Goal: Task Accomplishment & Management: Use online tool/utility

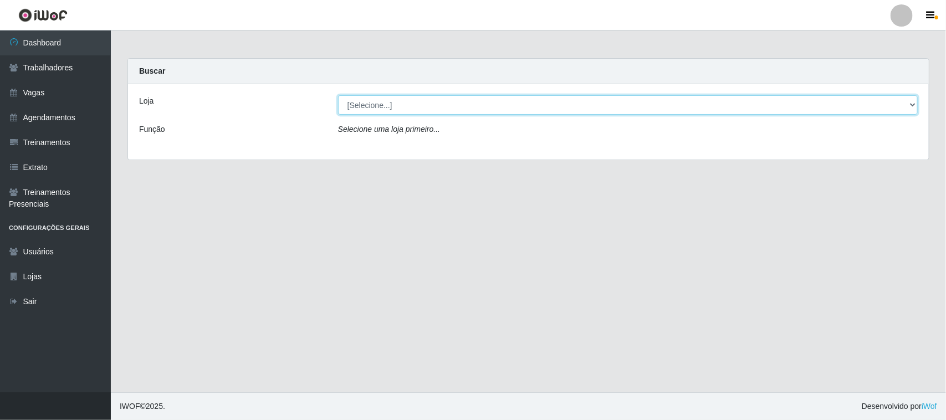
click at [912, 103] on select "[Selecione...] [GEOGRAPHIC_DATA]" at bounding box center [628, 104] width 580 height 19
select select "65"
click at [338, 95] on select "[Selecione...] [GEOGRAPHIC_DATA]" at bounding box center [628, 104] width 580 height 19
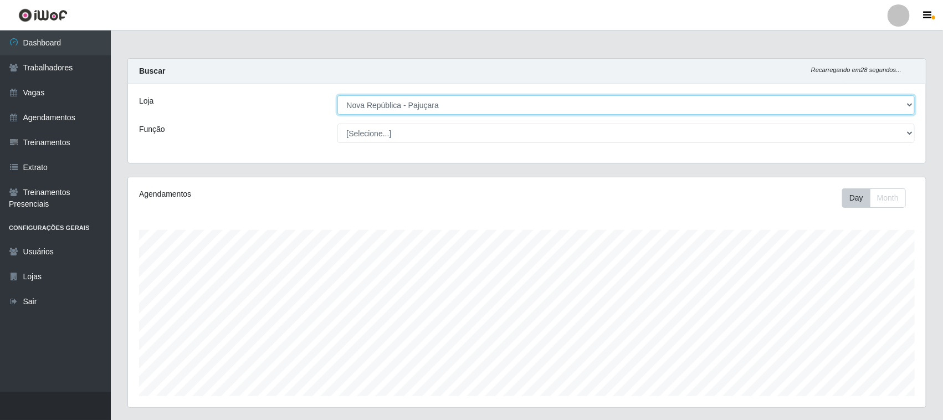
scroll to position [231, 798]
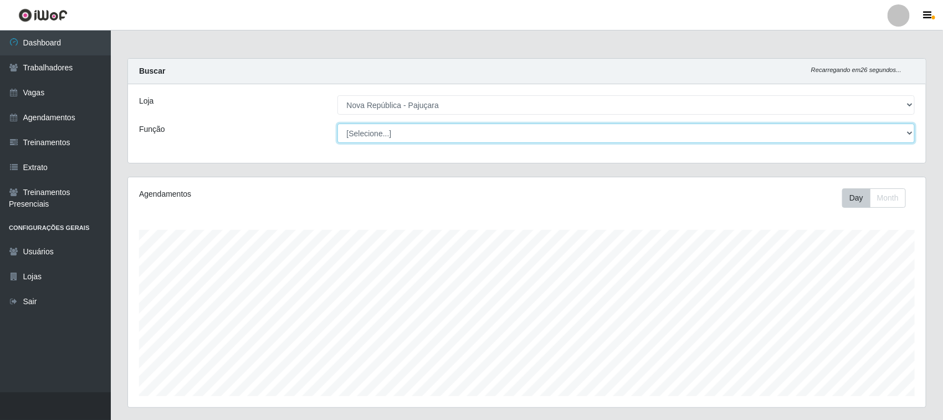
click at [907, 132] on select "[Selecione...] Balconista Operador de Caixa Repositor" at bounding box center [626, 133] width 578 height 19
select select "22"
click at [337, 124] on select "[Selecione...] Balconista Operador de Caixa Repositor" at bounding box center [626, 133] width 578 height 19
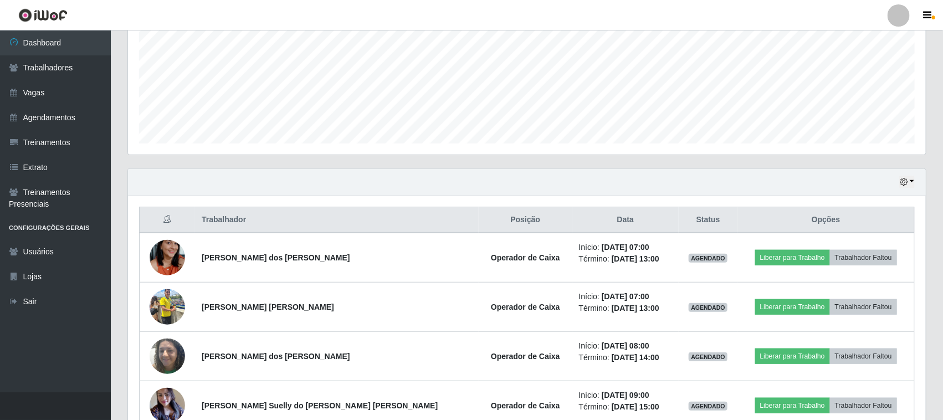
scroll to position [277, 0]
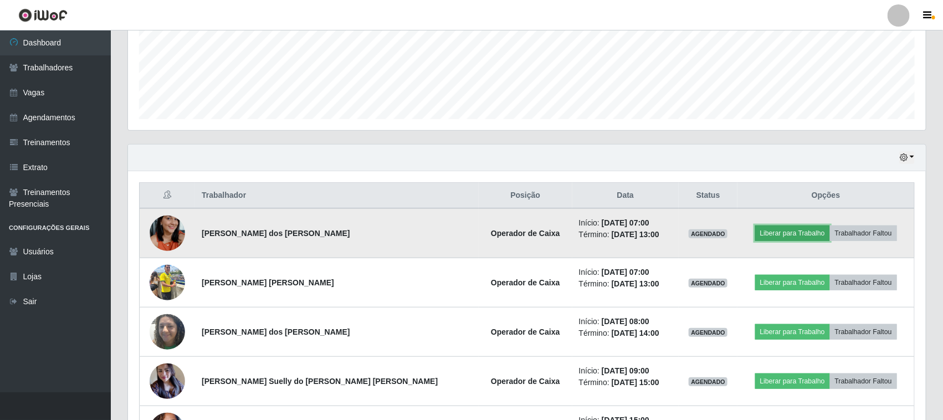
click at [775, 231] on button "Liberar para Trabalho" at bounding box center [792, 234] width 75 height 16
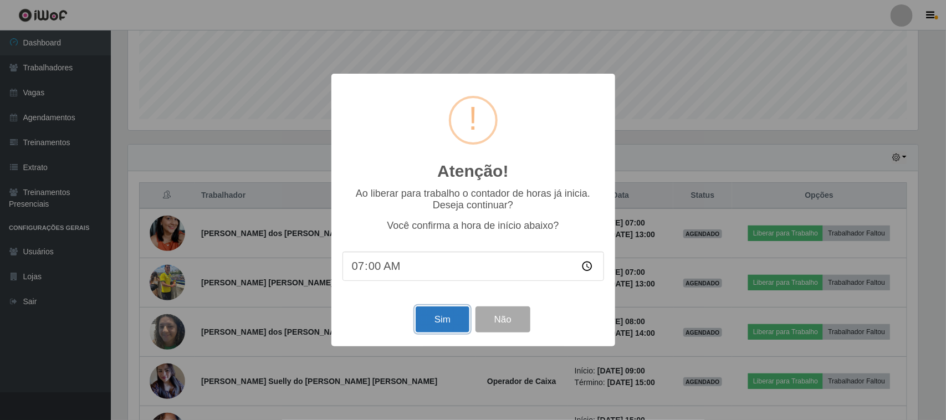
click at [437, 326] on button "Sim" at bounding box center [443, 319] width 54 height 26
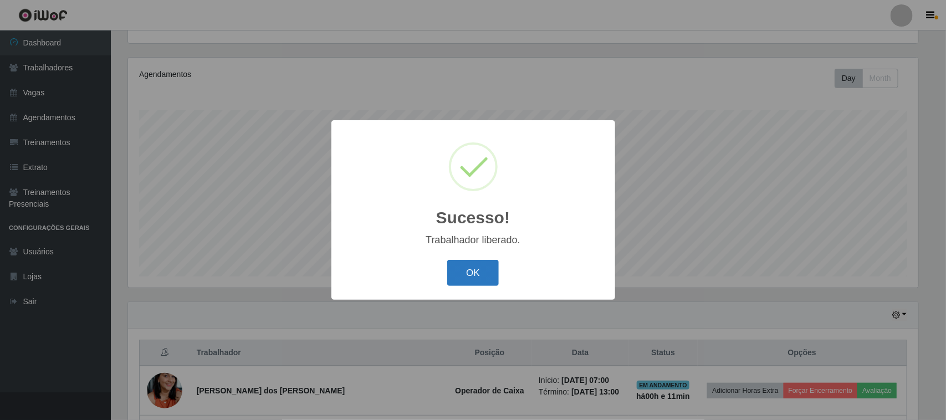
click at [475, 281] on button "OK" at bounding box center [473, 273] width 52 height 26
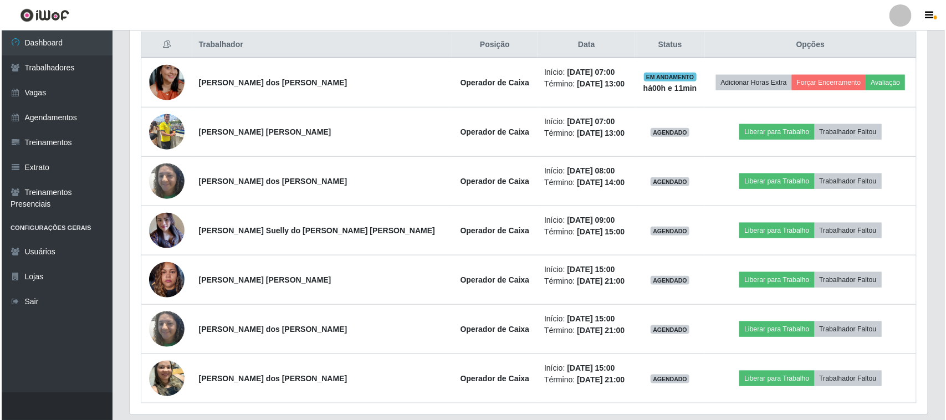
scroll to position [396, 0]
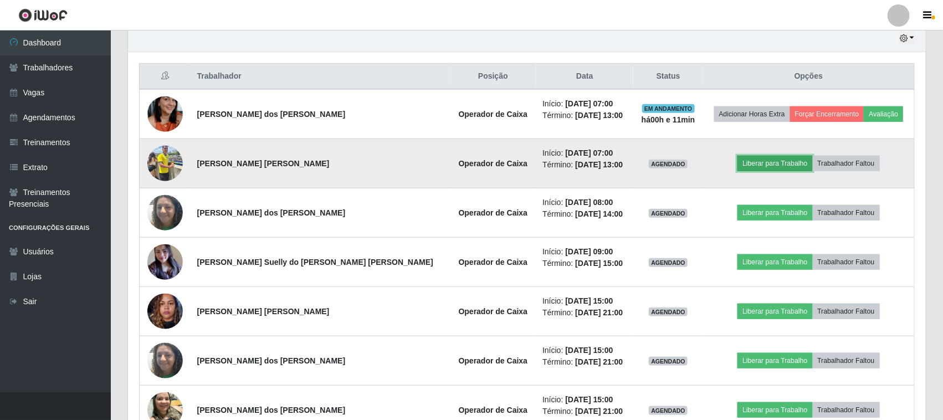
click at [754, 166] on button "Liberar para Trabalho" at bounding box center [775, 164] width 75 height 16
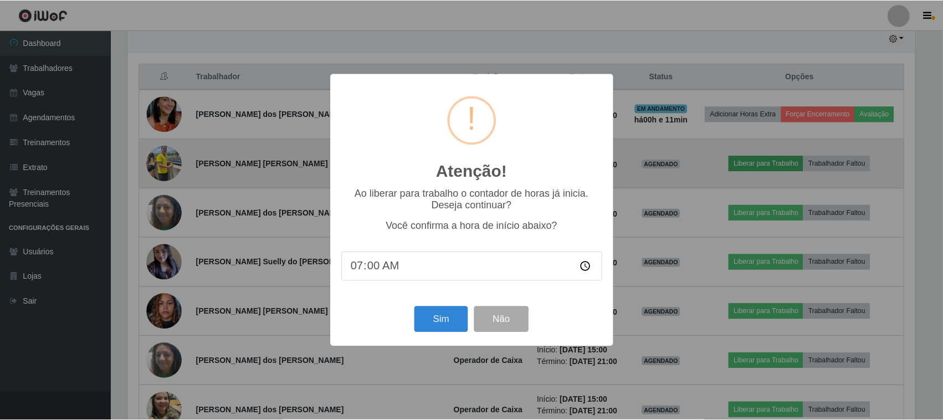
scroll to position [231, 790]
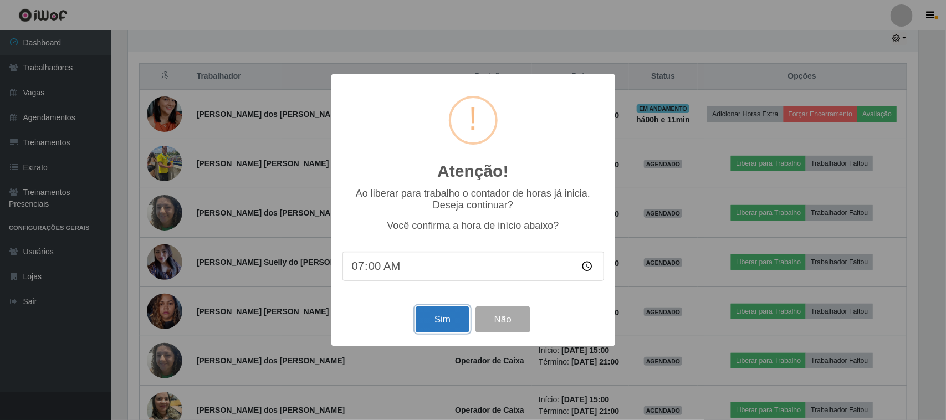
click at [431, 319] on button "Sim" at bounding box center [443, 319] width 54 height 26
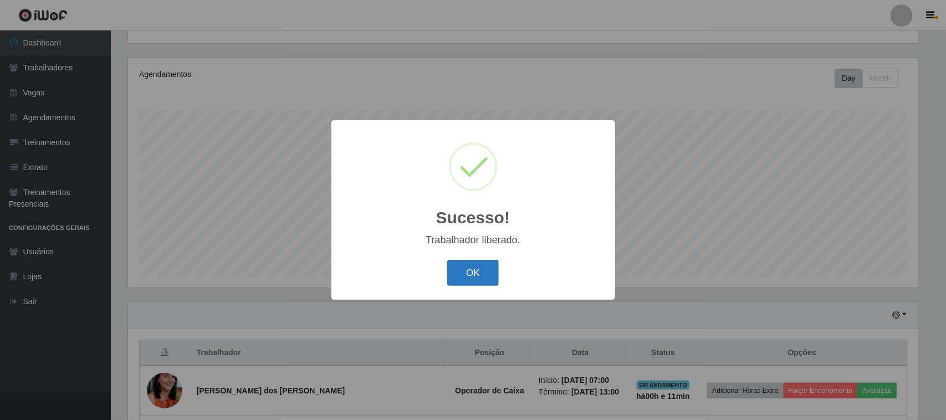
click at [462, 277] on button "OK" at bounding box center [473, 273] width 52 height 26
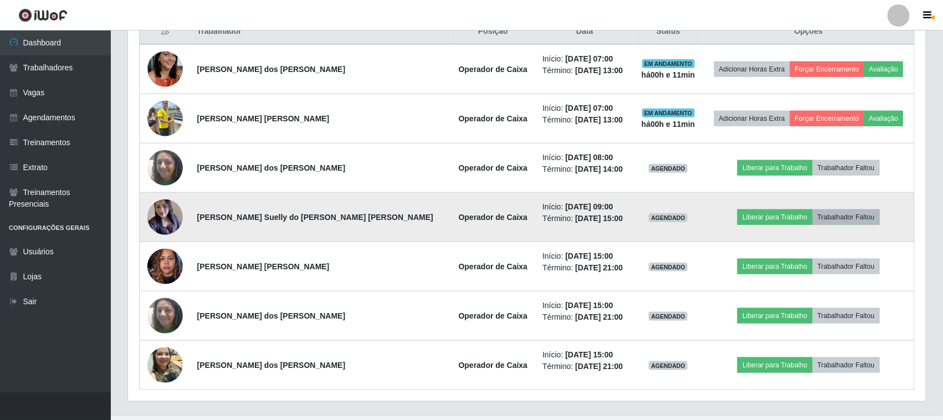
scroll to position [465, 0]
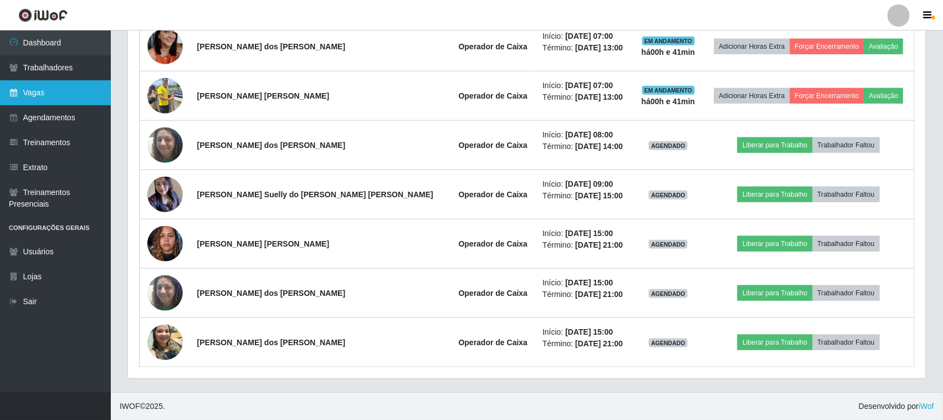
click at [14, 85] on link "Vagas" at bounding box center [55, 92] width 111 height 25
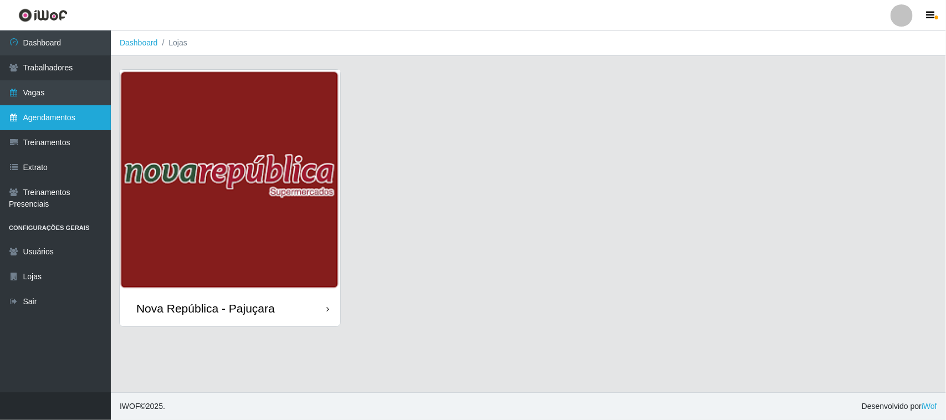
click at [20, 115] on link "Agendamentos" at bounding box center [55, 117] width 111 height 25
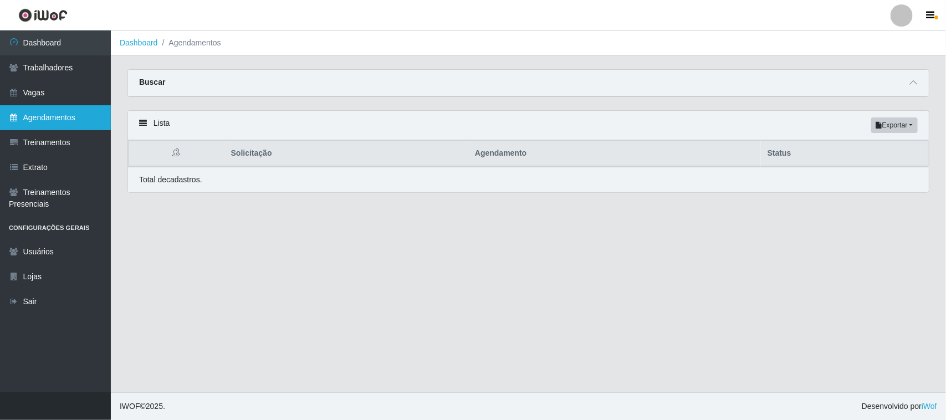
click at [88, 120] on link "Agendamentos" at bounding box center [55, 117] width 111 height 25
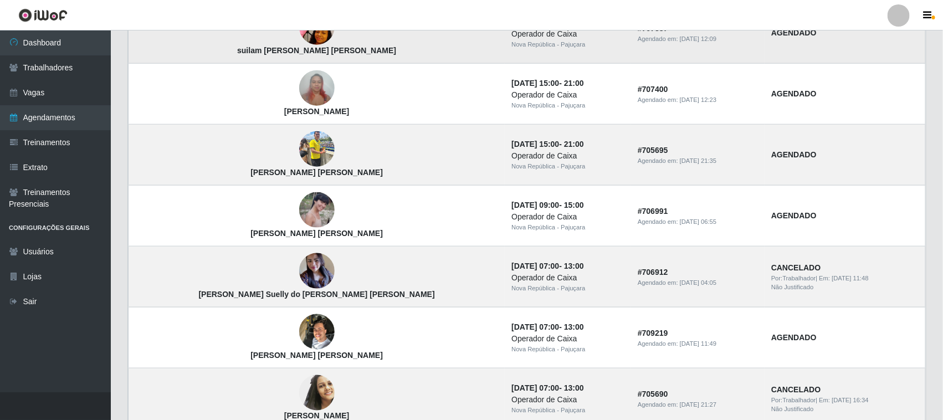
scroll to position [554, 0]
